Goal: Task Accomplishment & Management: Manage account settings

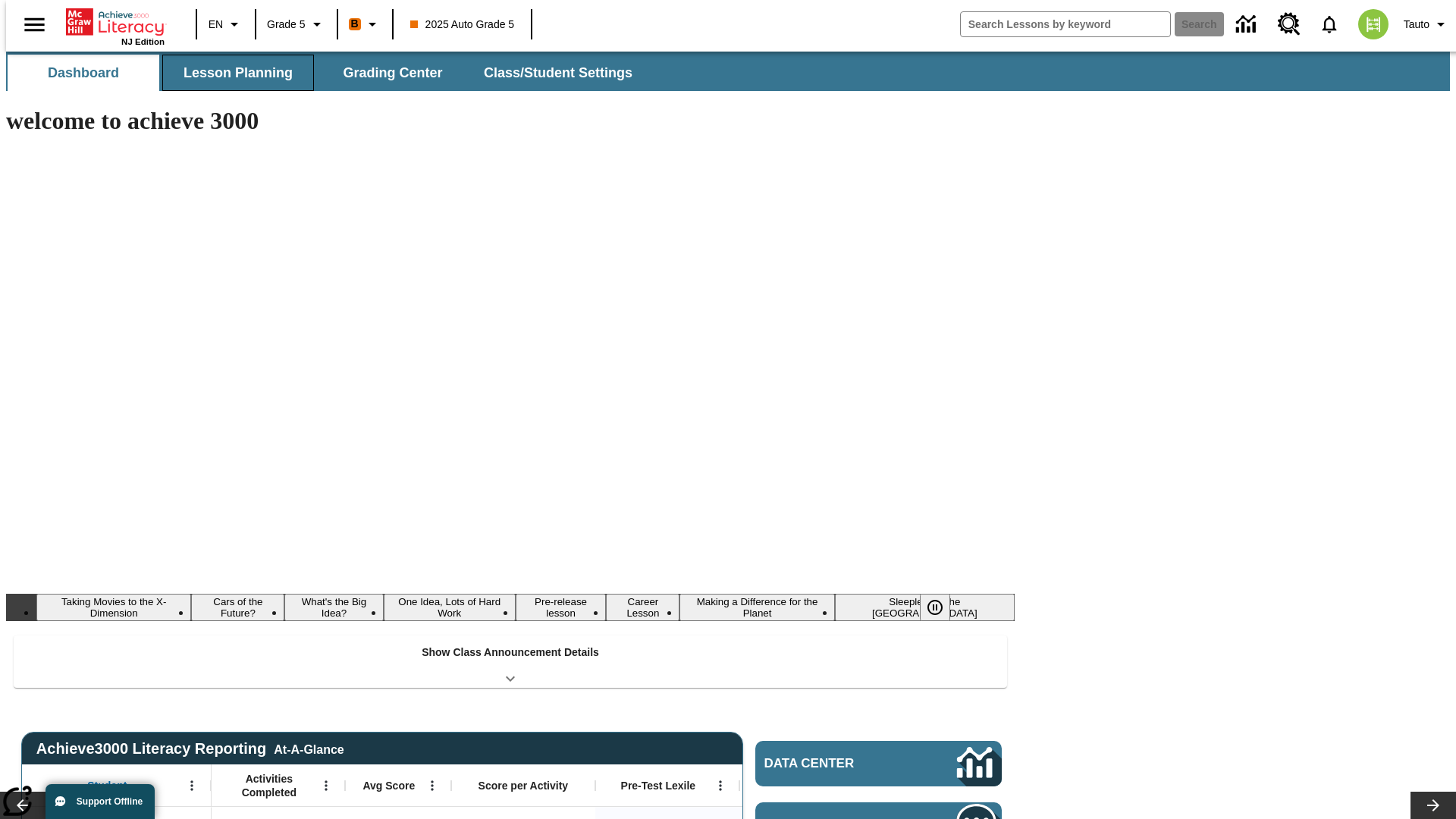
click at [232, 73] on span "Lesson Planning" at bounding box center [238, 73] width 109 height 17
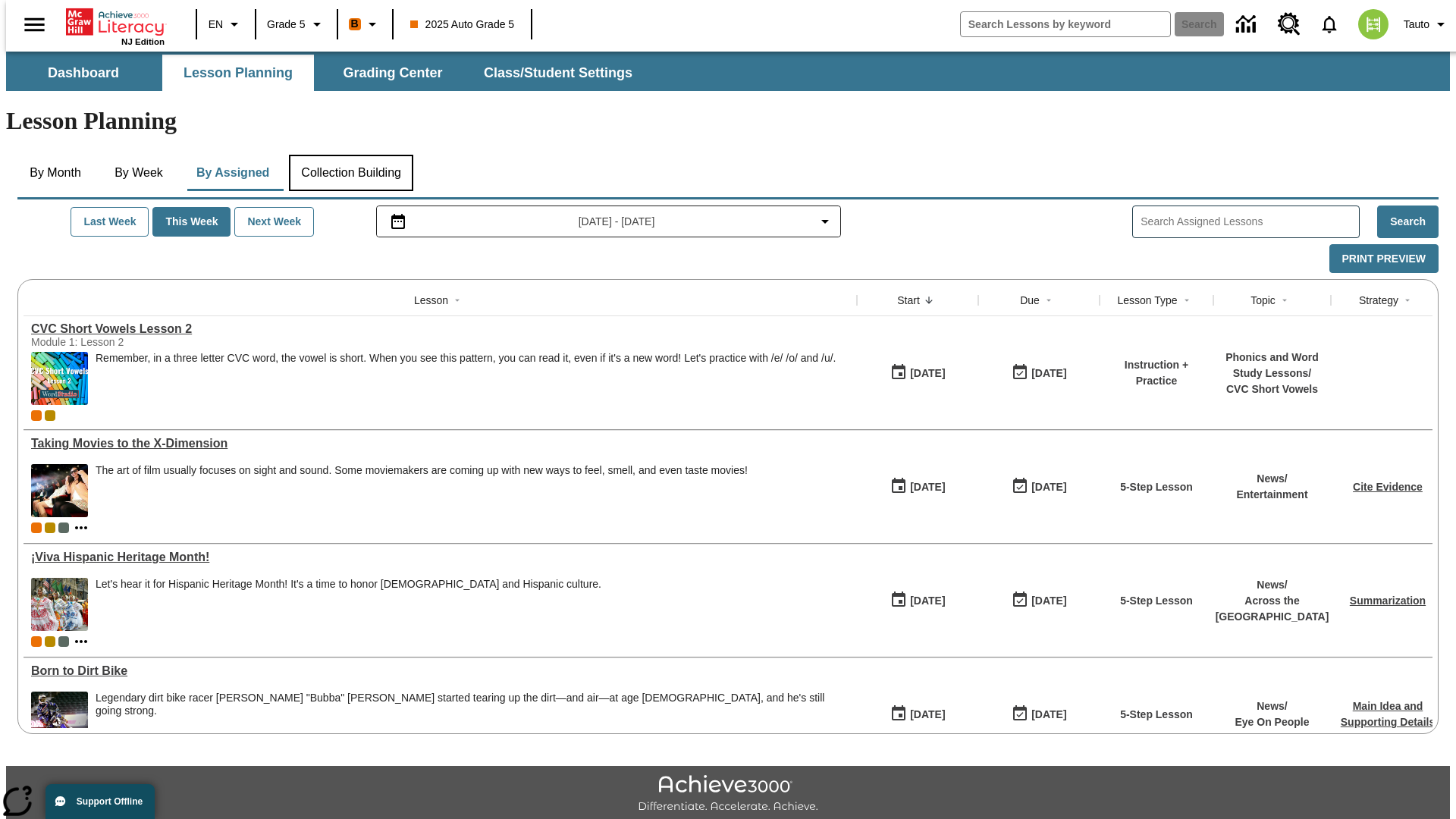
click at [350, 155] on button "Collection Building" at bounding box center [351, 173] width 125 height 37
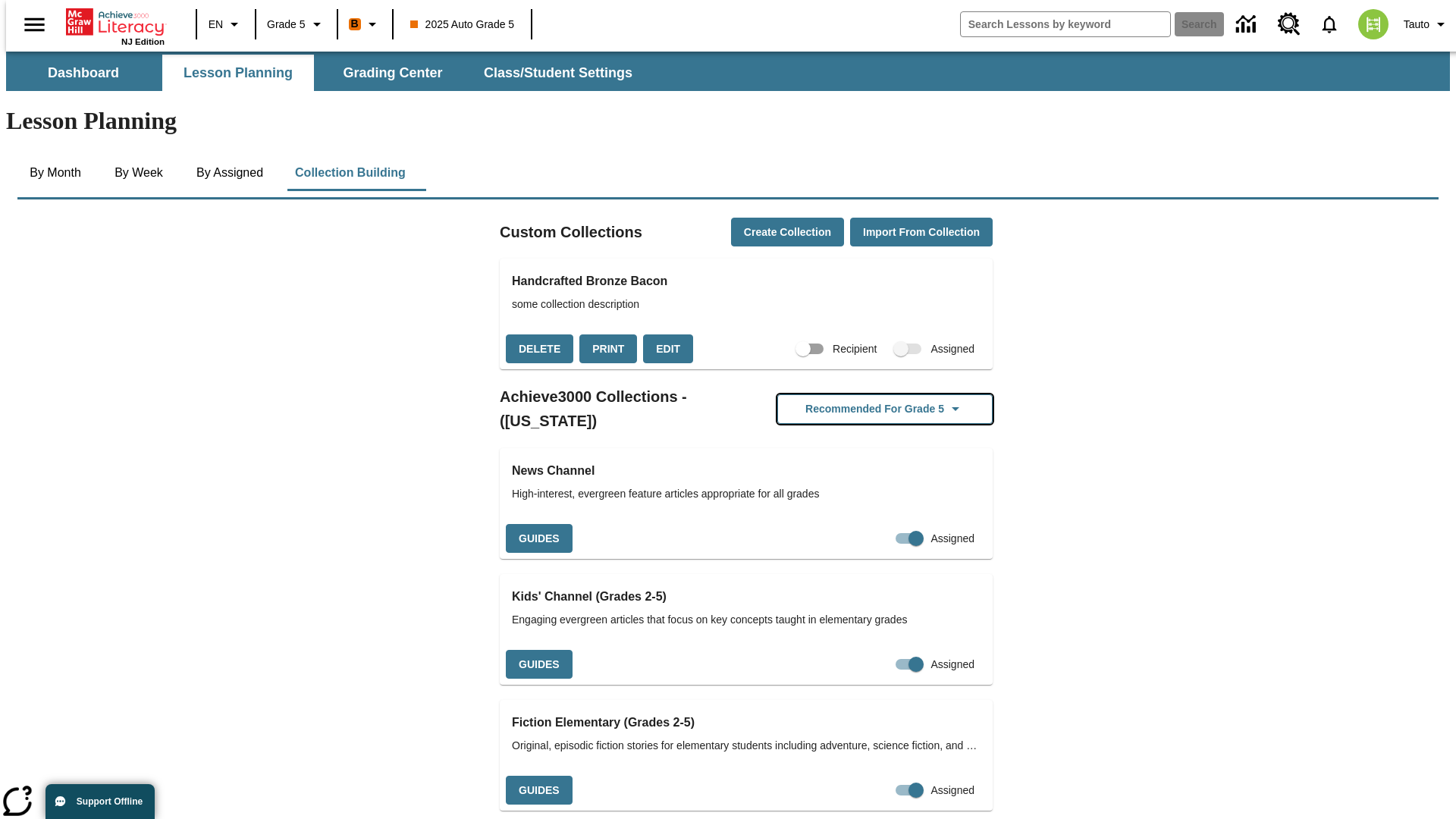
click at [861, 395] on button "Recommended for Grade 5" at bounding box center [885, 409] width 215 height 30
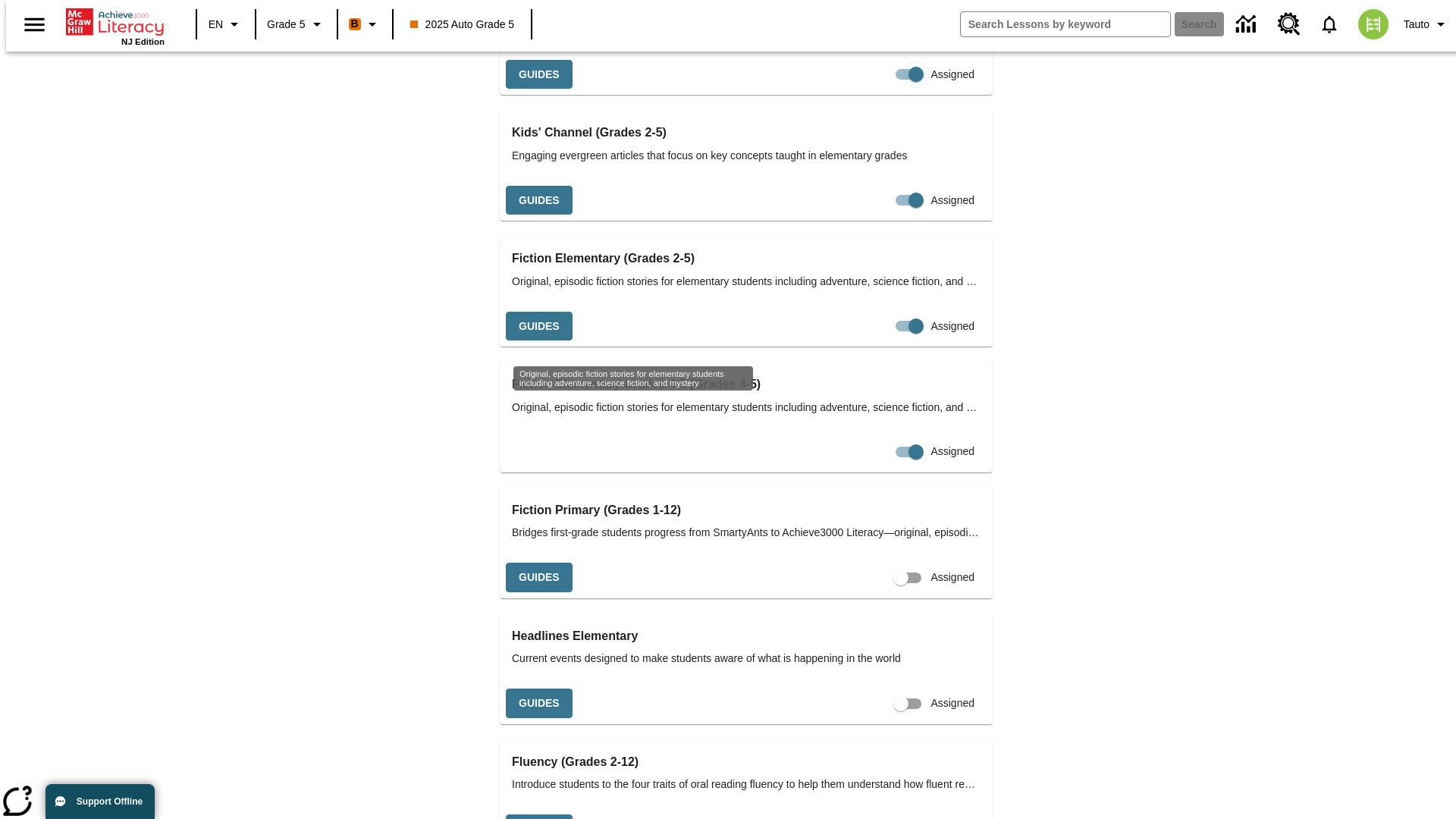
click at [873, 89] on input "Assigned" at bounding box center [916, 74] width 86 height 29
checkbox input "false"
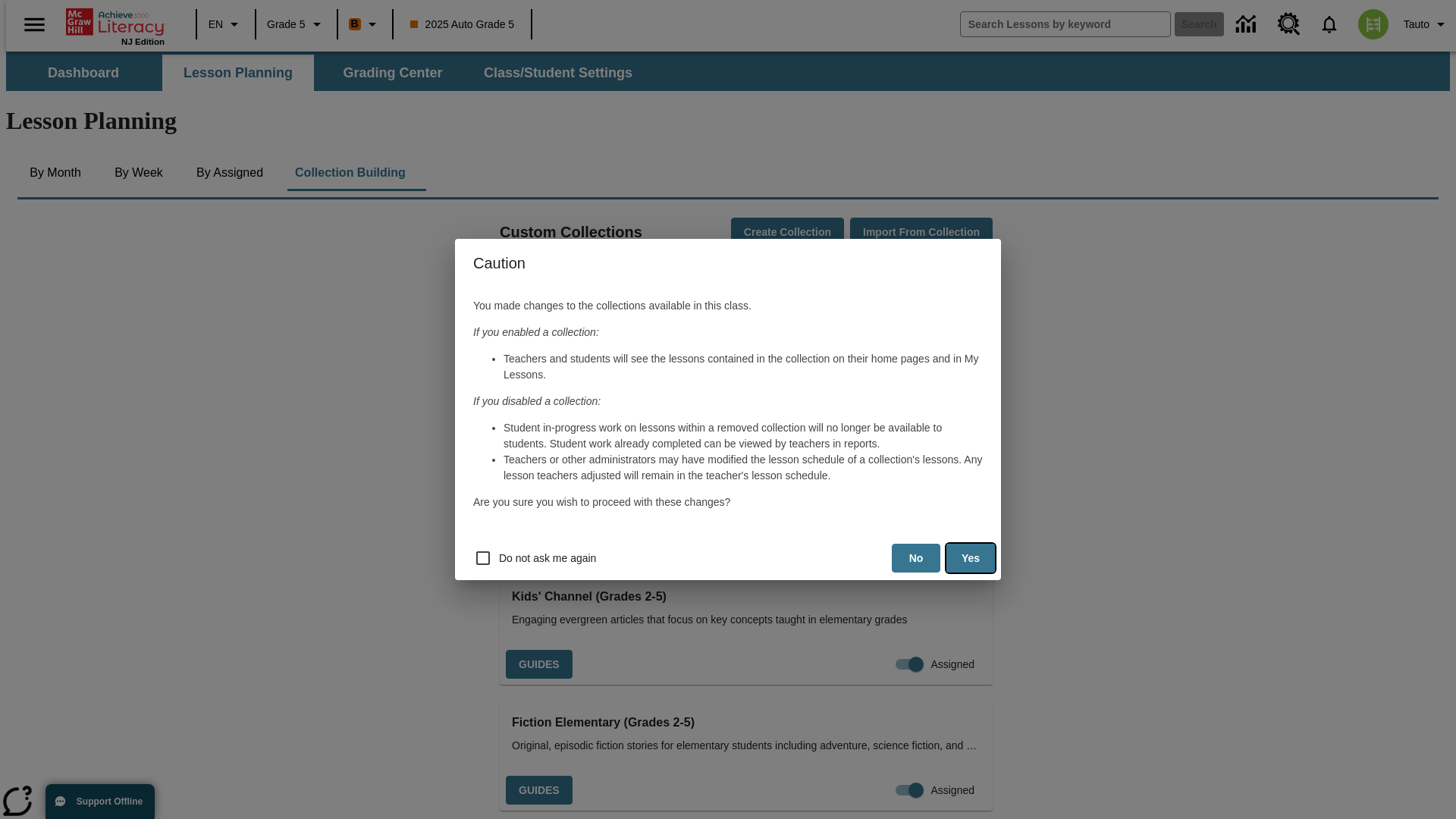
click at [971, 558] on button "Yes" at bounding box center [971, 559] width 49 height 30
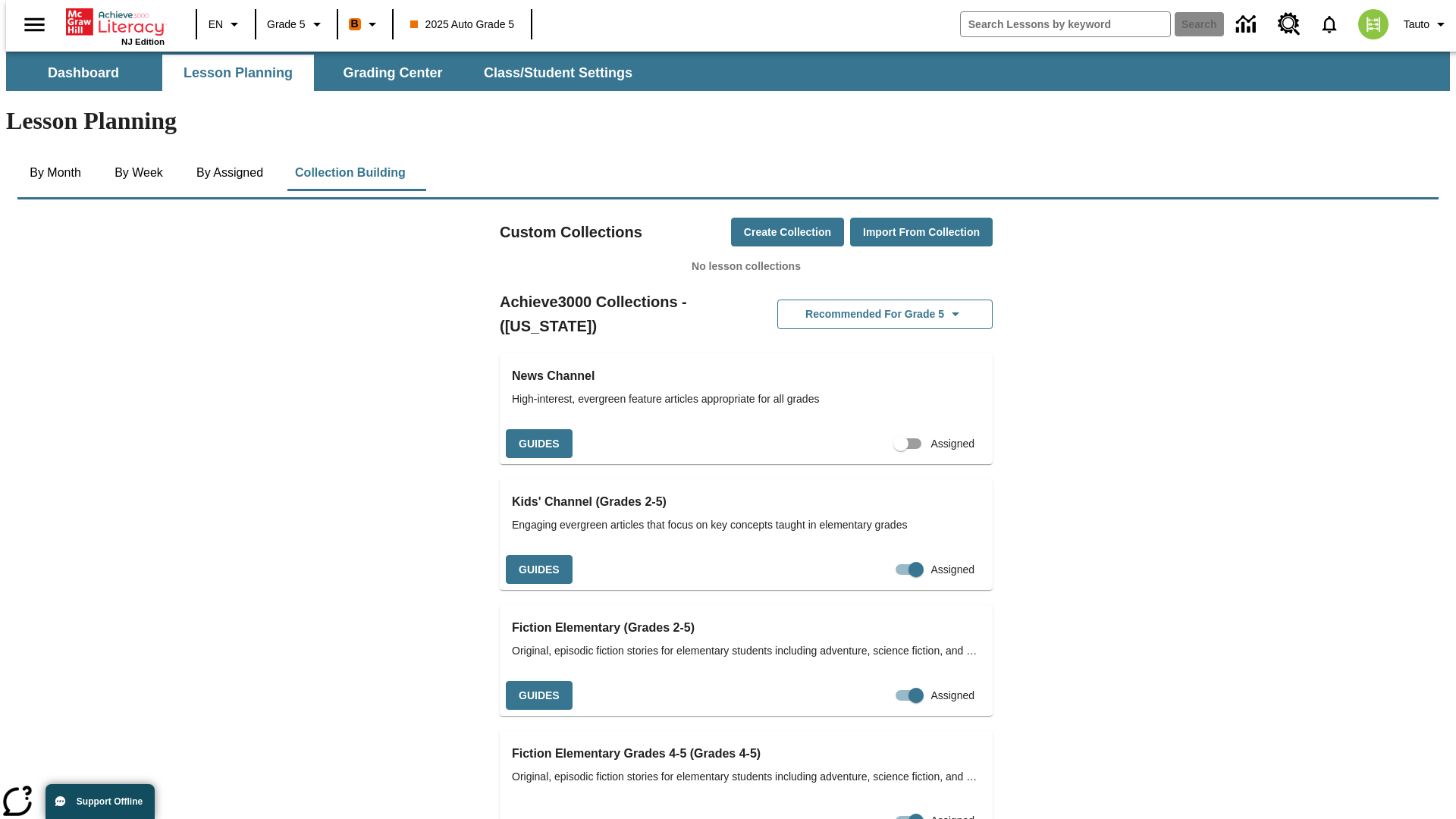
scroll to position [0, 14]
click at [875, 429] on input "Assigned" at bounding box center [901, 443] width 86 height 29
checkbox input "true"
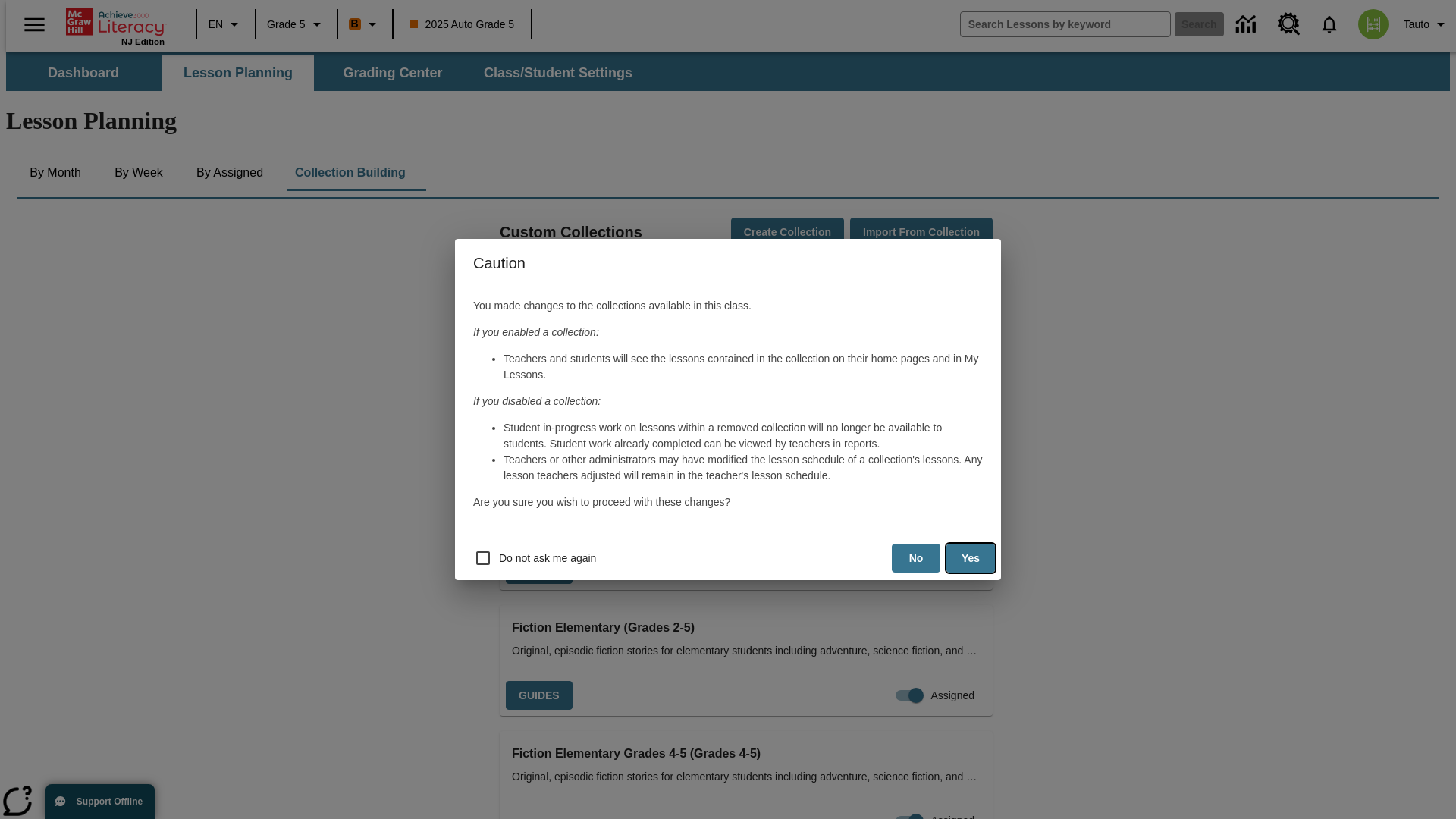
click at [971, 558] on button "Yes" at bounding box center [971, 559] width 49 height 30
